Goal: Task Accomplishment & Management: Manage account settings

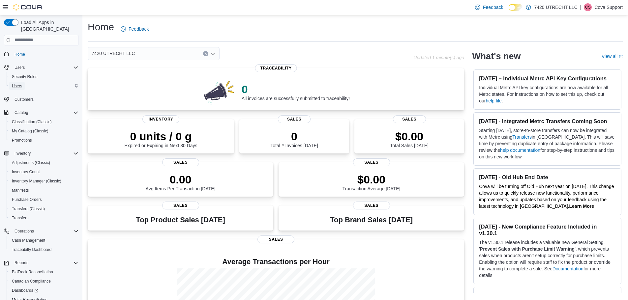
click at [17, 83] on span "Users" at bounding box center [17, 85] width 10 height 5
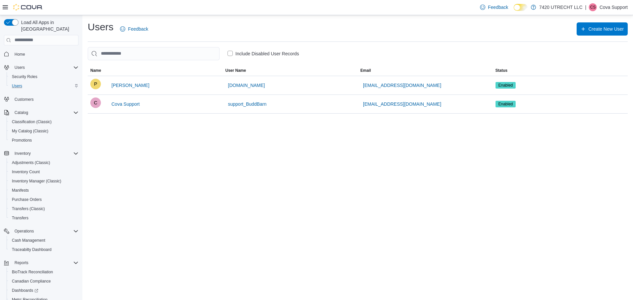
click at [206, 127] on div "Users Feedback Create New User Include Disabled User Records This table contain…" at bounding box center [357, 157] width 551 height 285
click at [26, 74] on span "Security Roles" at bounding box center [24, 76] width 25 height 5
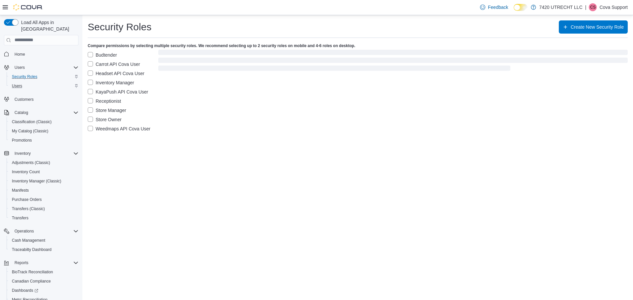
click at [104, 116] on label "Store Owner" at bounding box center [105, 120] width 34 height 8
click at [107, 111] on label "Store Manager" at bounding box center [107, 111] width 39 height 8
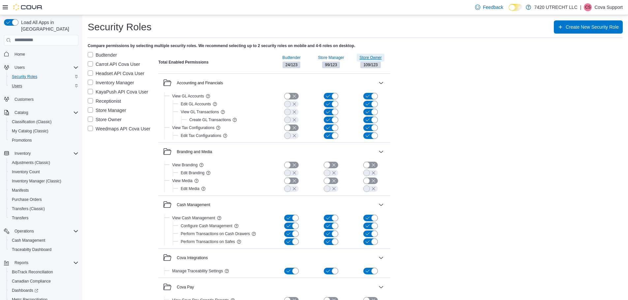
click at [373, 59] on span "Store Owner" at bounding box center [370, 57] width 22 height 5
click at [593, 7] on div "| [PERSON_NAME] Support" at bounding box center [601, 7] width 43 height 8
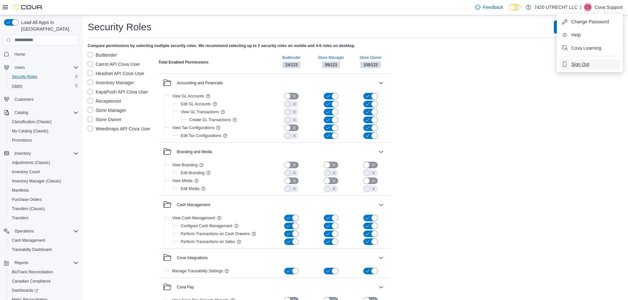
click at [575, 66] on span "Sign Out" at bounding box center [581, 64] width 18 height 7
